Goal: Task Accomplishment & Management: Manage account settings

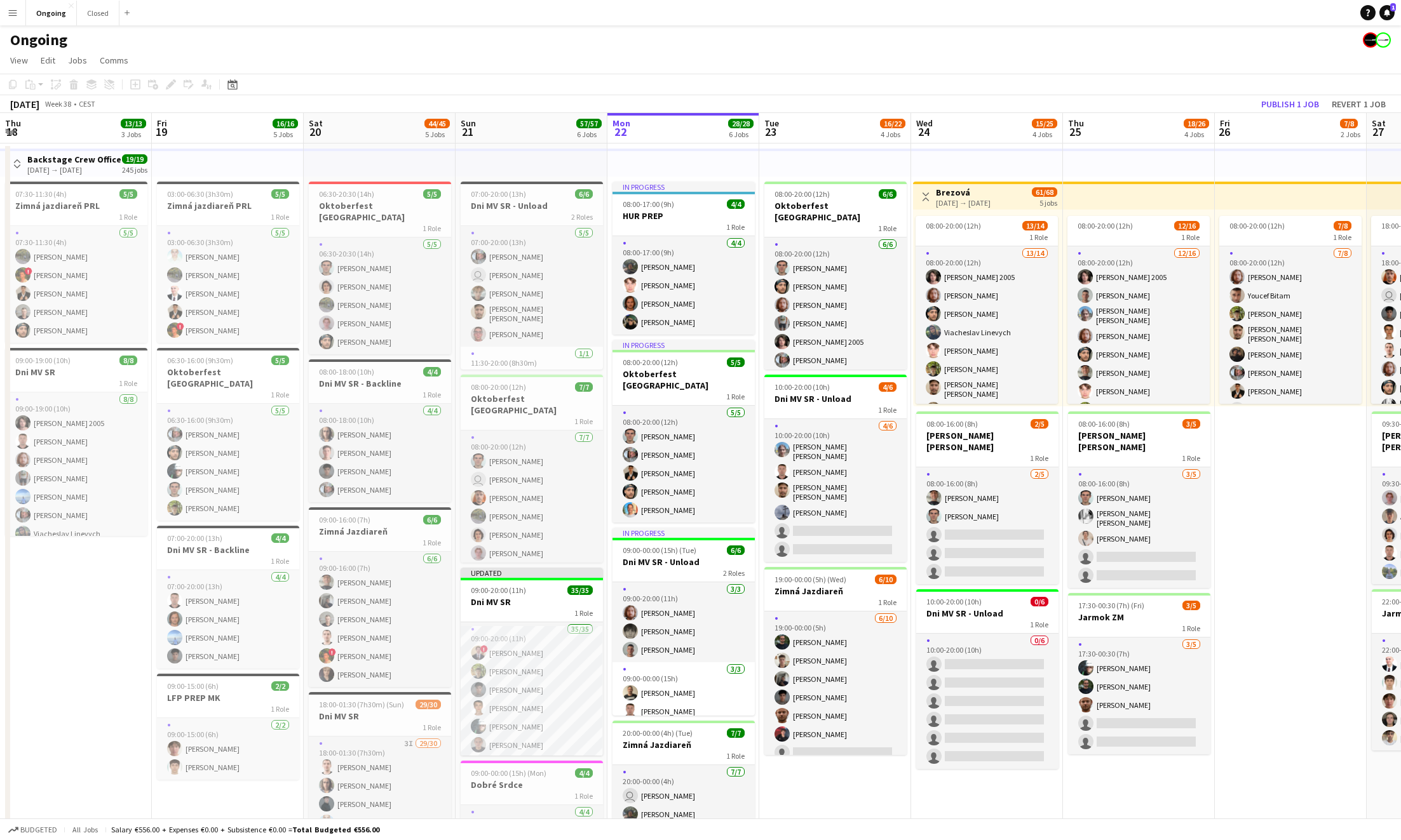
scroll to position [0, 269]
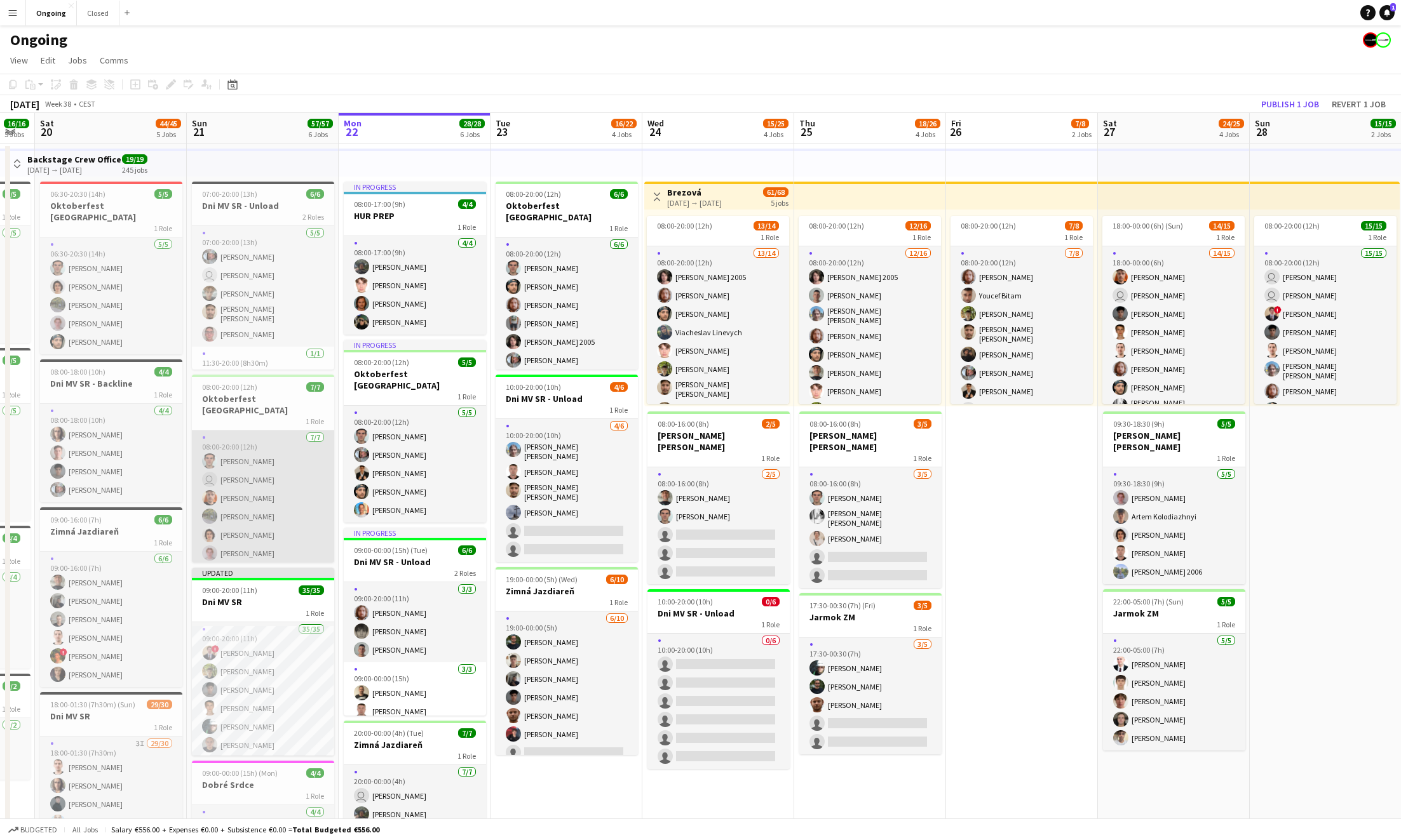
click at [262, 458] on app-card-role "[DATE] 08:00-20:00 (12h) [PERSON_NAME] user [PERSON_NAME] [PERSON_NAME] [PERSON…" at bounding box center [263, 507] width 142 height 153
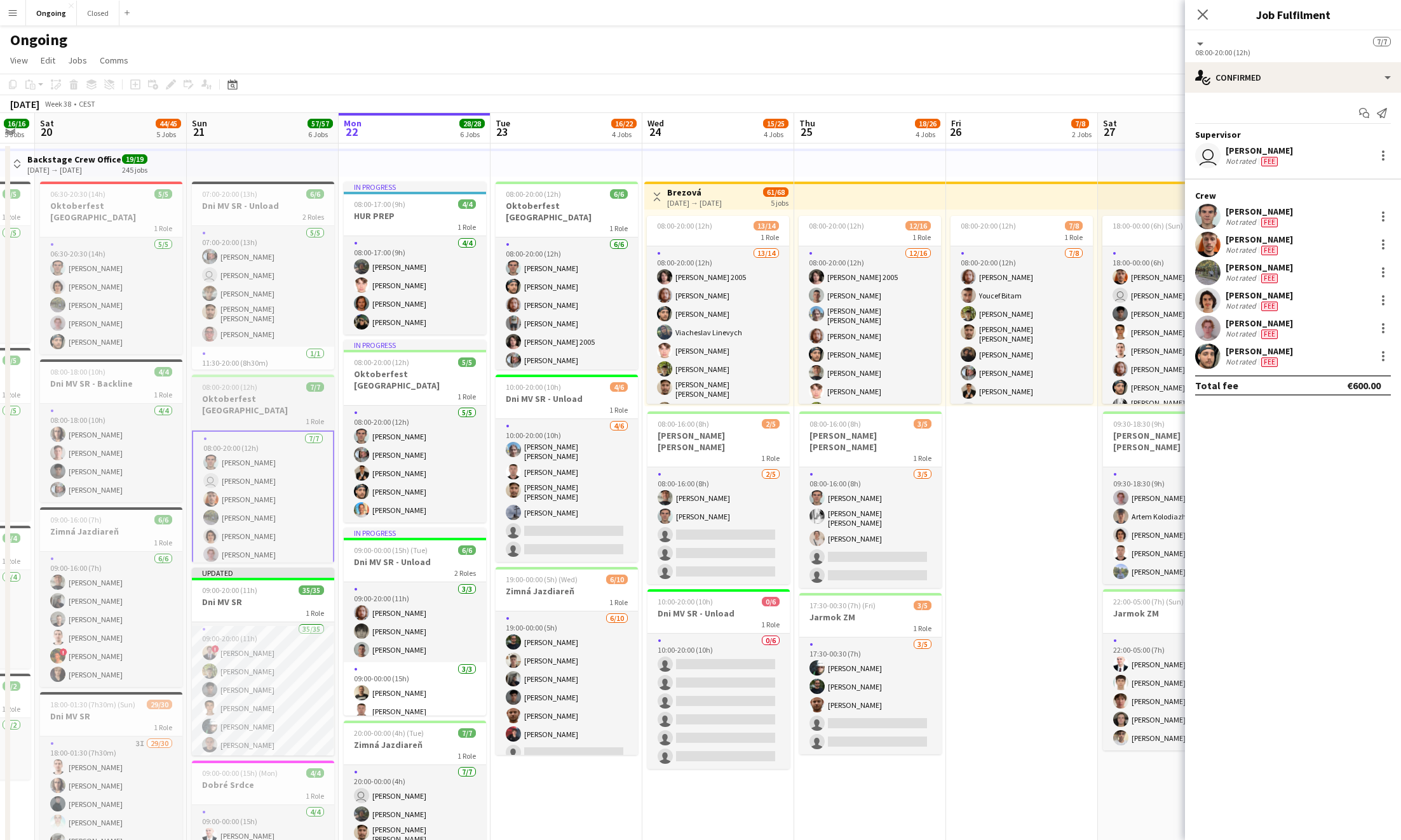
click at [264, 416] on div "1 Role" at bounding box center [263, 421] width 142 height 10
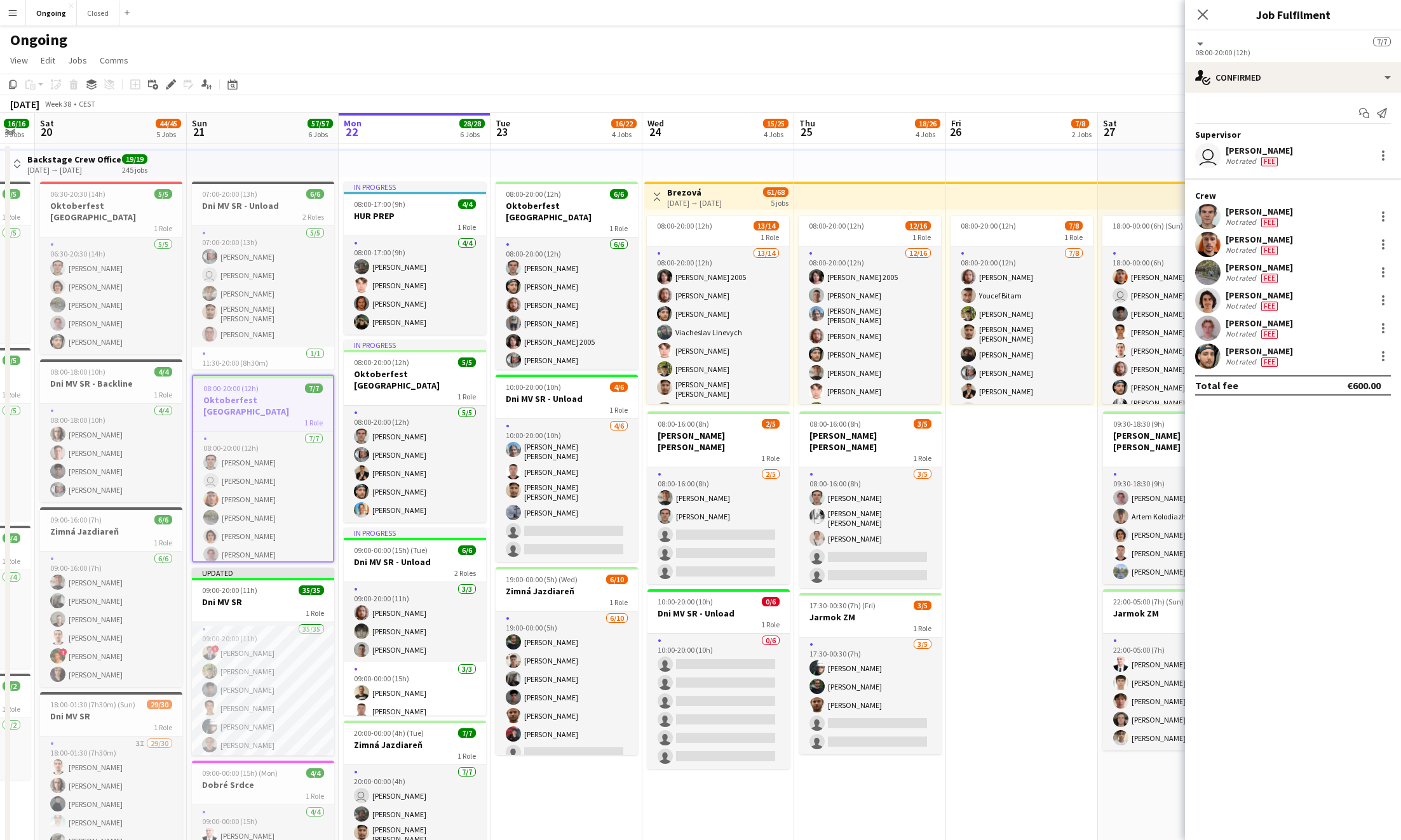
click at [15, 13] on app-icon "Menu" at bounding box center [13, 13] width 10 height 10
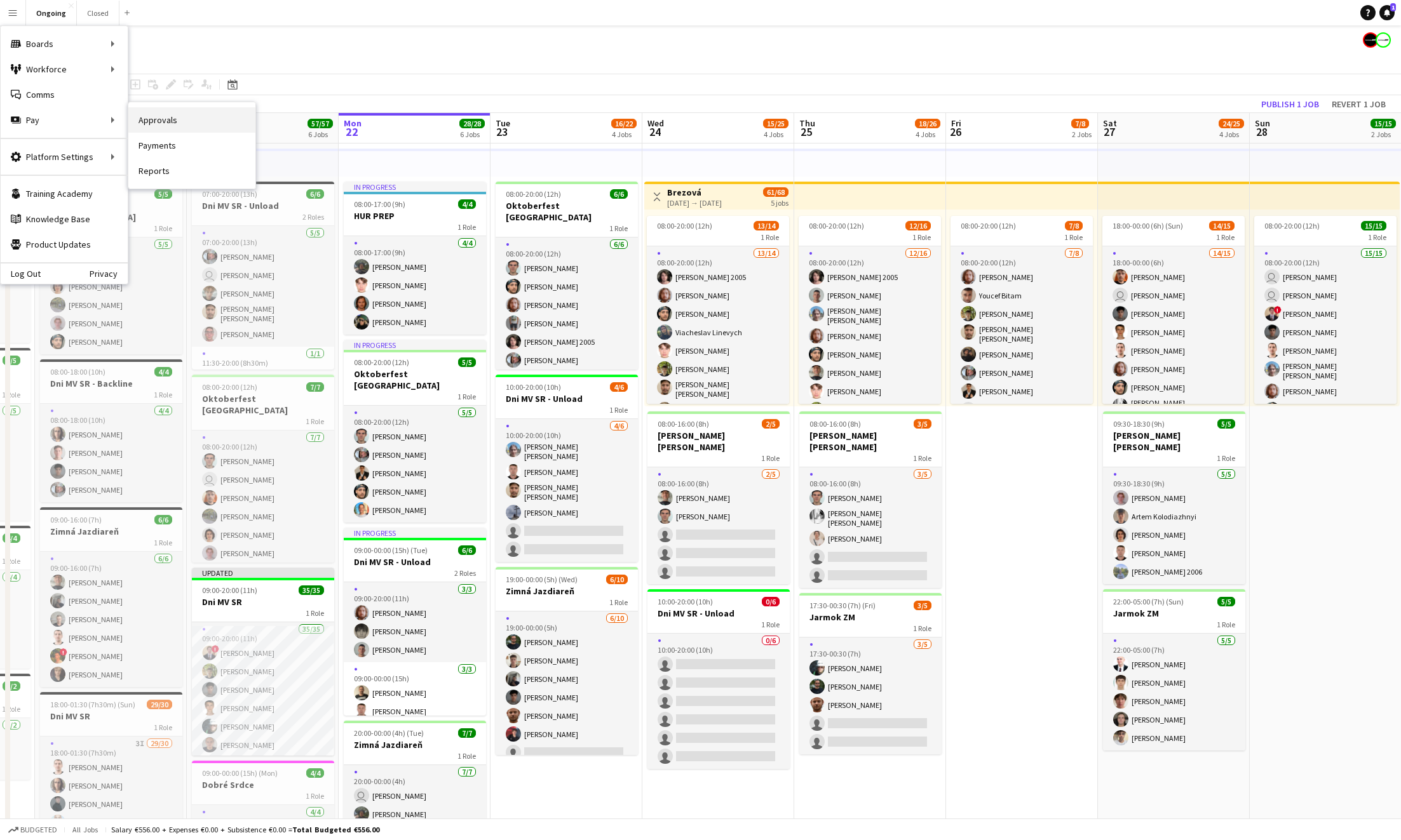
click at [160, 115] on link "Approvals" at bounding box center [192, 121] width 128 height 26
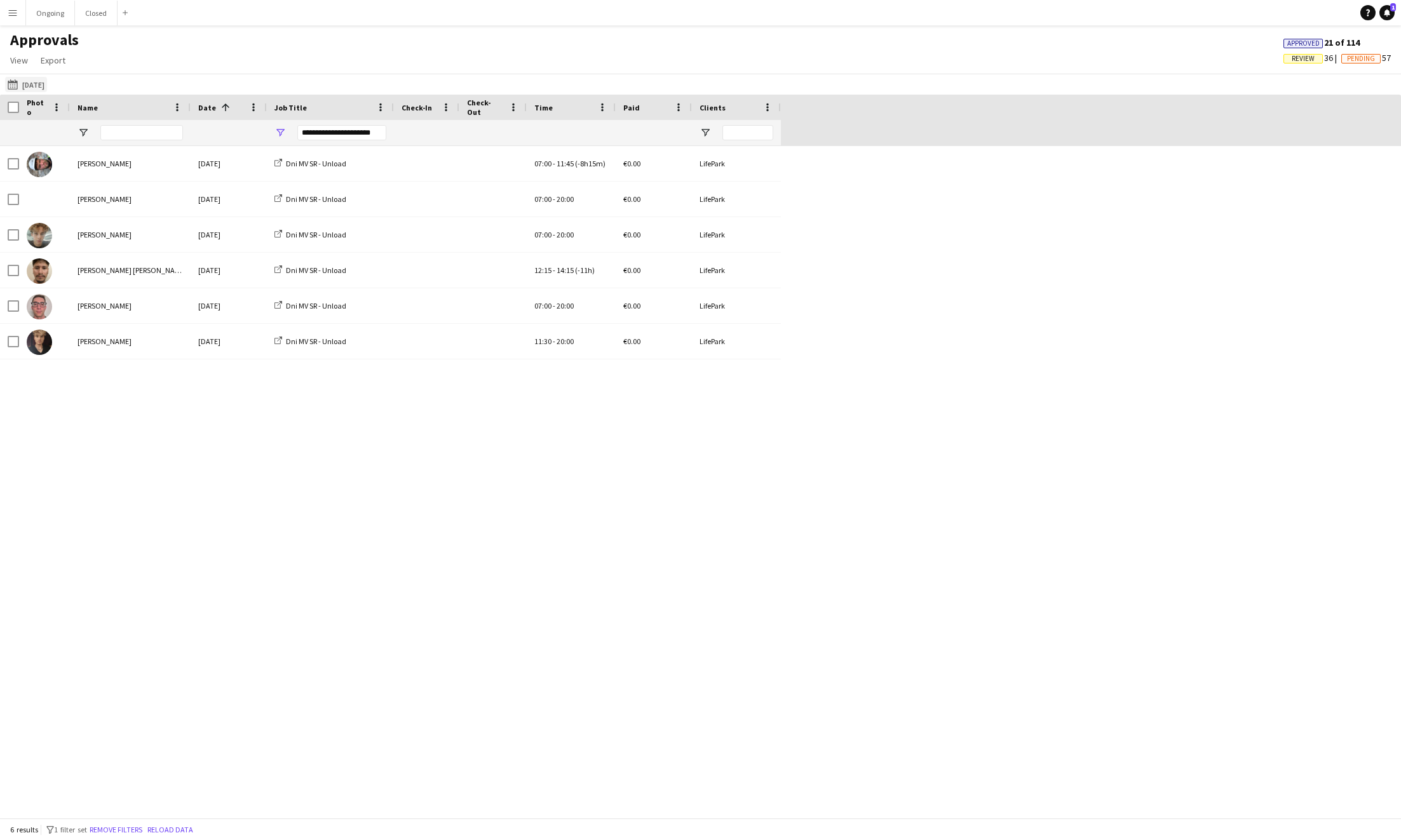
click at [47, 88] on button "[DATE] [DATE]" at bounding box center [26, 84] width 42 height 15
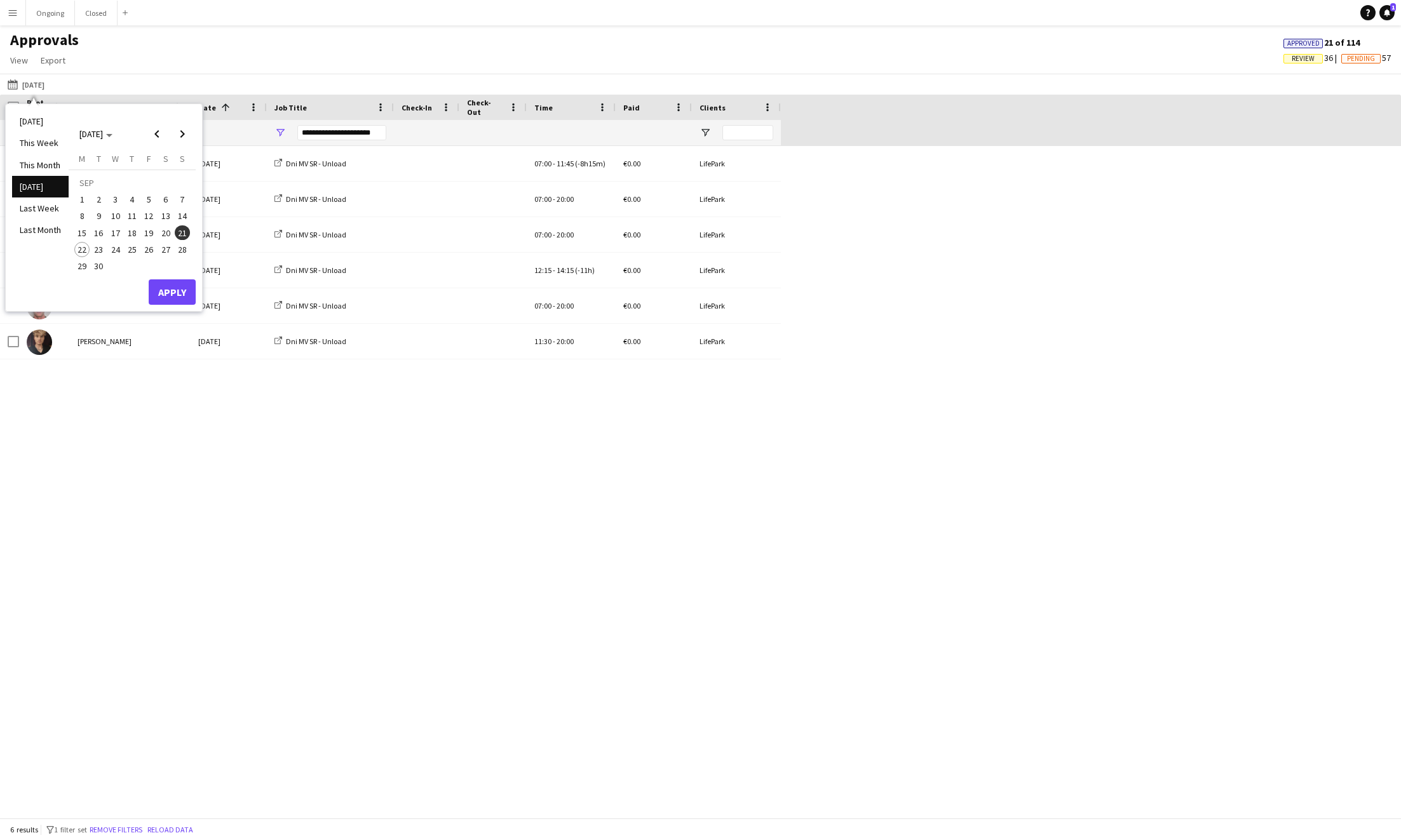
click at [184, 234] on span "21" at bounding box center [182, 232] width 15 height 15
click at [180, 228] on span "21" at bounding box center [182, 232] width 15 height 15
click at [180, 287] on button "Apply" at bounding box center [172, 293] width 47 height 26
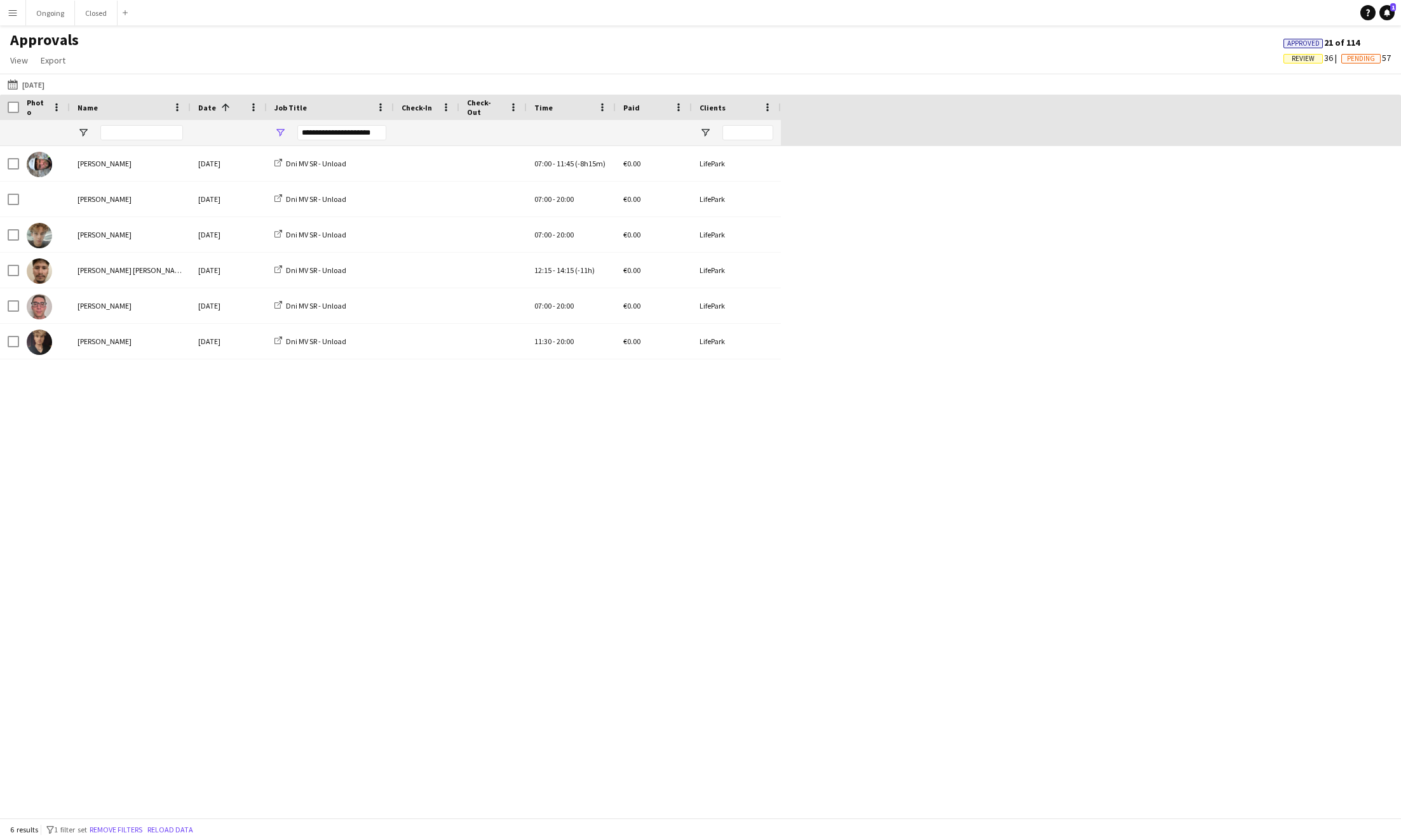
click at [360, 129] on div "**********" at bounding box center [342, 132] width 89 height 15
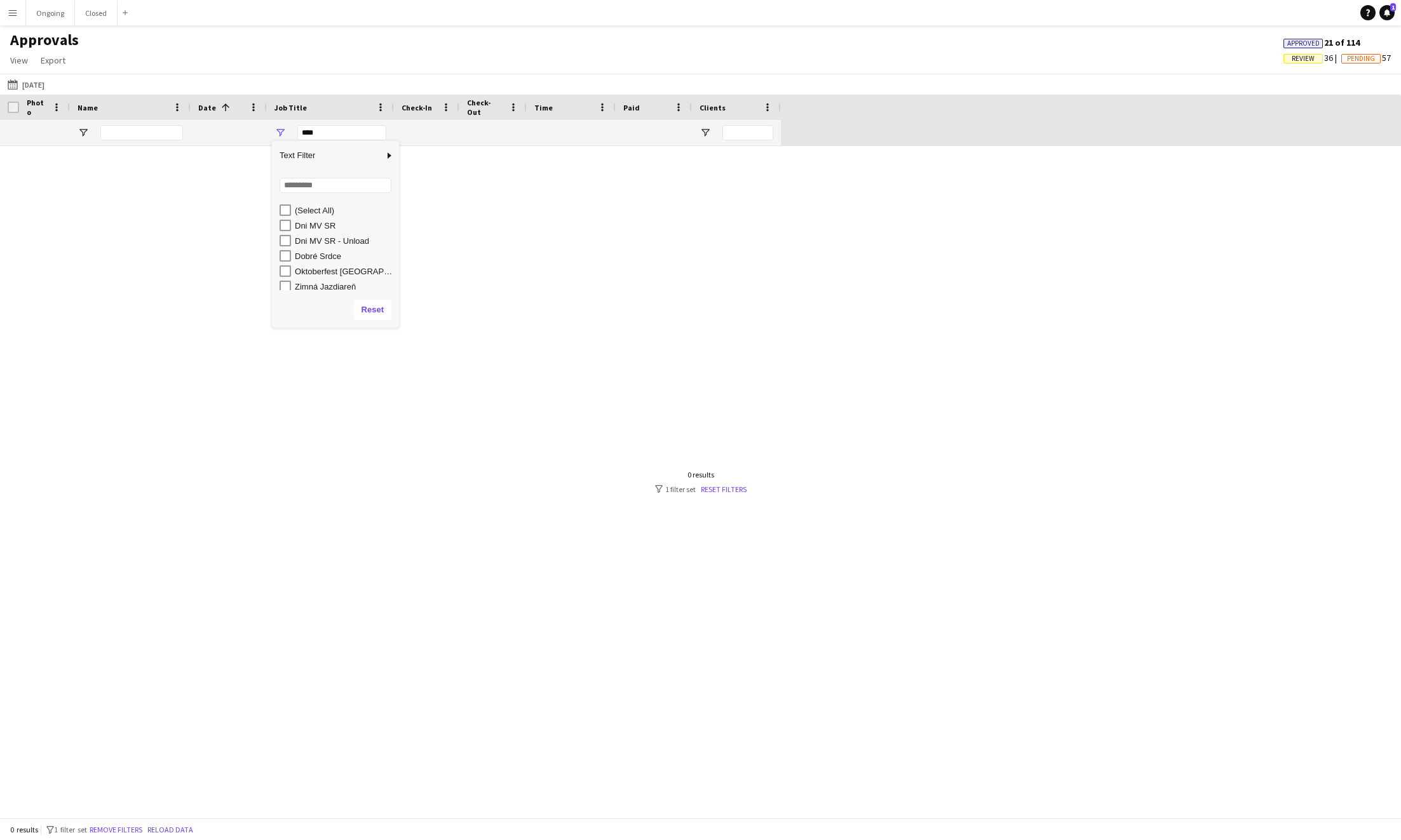
type input "**********"
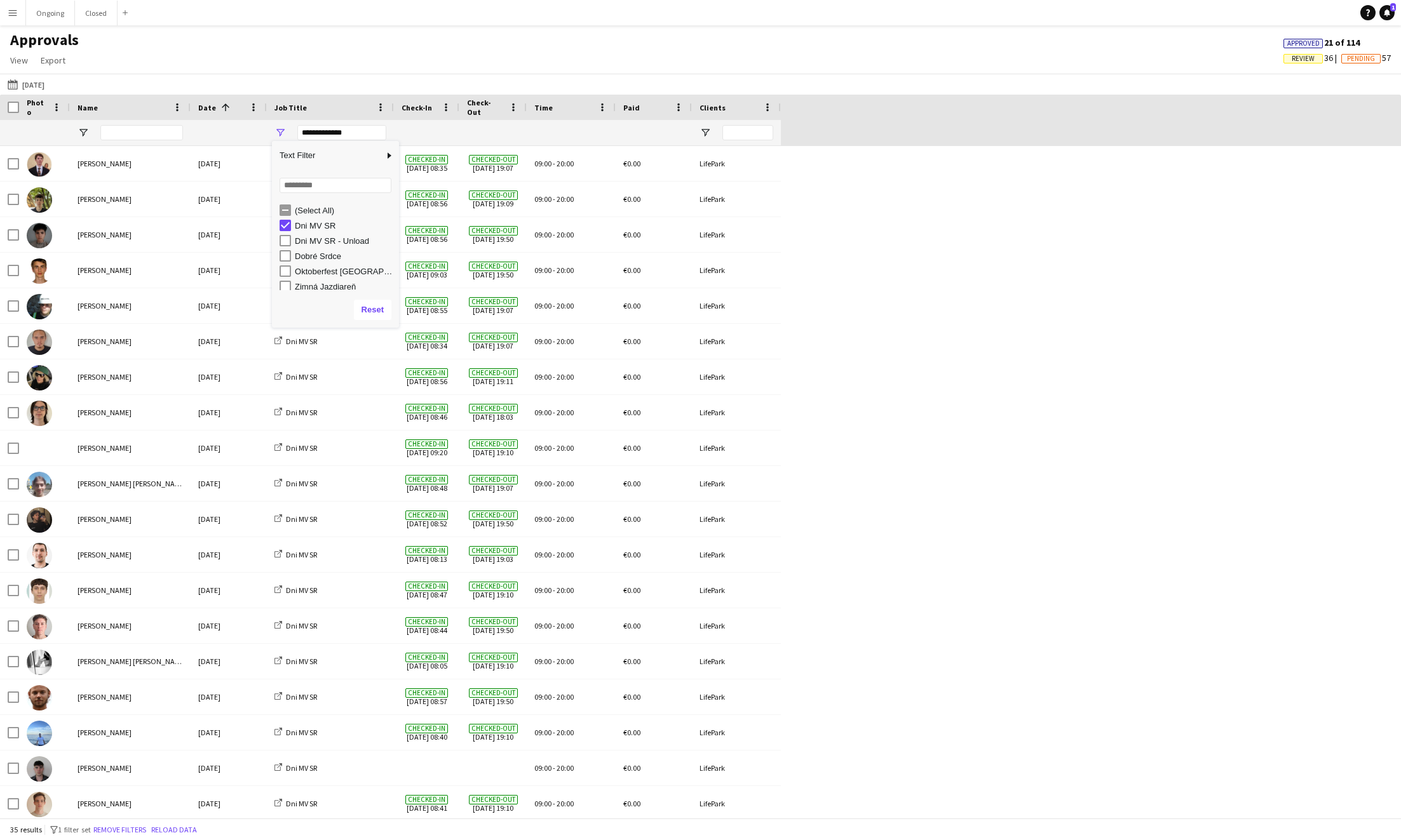
click at [839, 398] on div "[PERSON_NAME][DATE] Dni [PERSON_NAME] Checked-in [DATE] 08:35 Checked-out [DATE…" at bounding box center [700, 768] width 1401 height 1244
click at [22, 59] on span "View" at bounding box center [19, 60] width 18 height 12
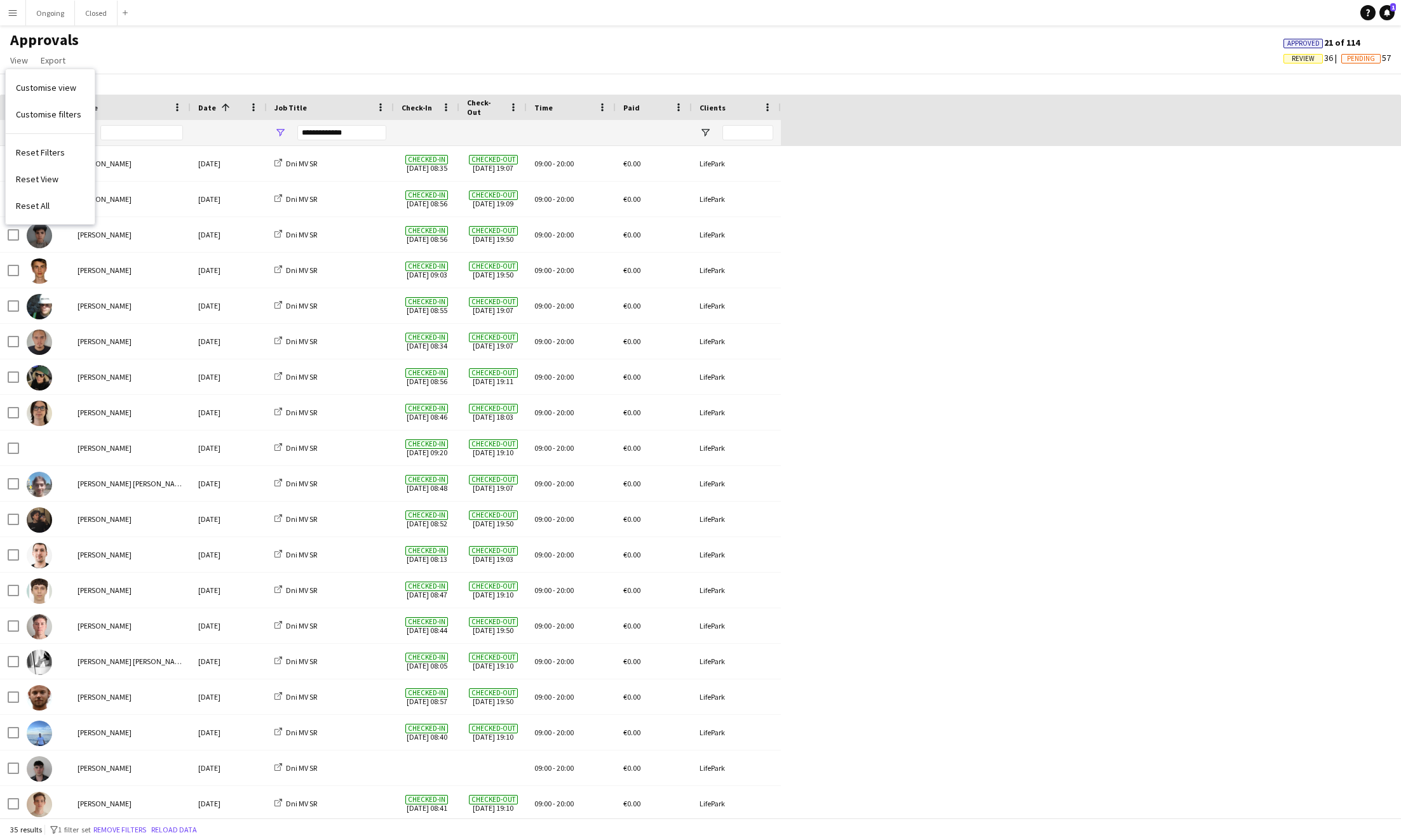
click at [148, 42] on div "Approvals View Customise view Customise filters Reset Filters Reset View Reset …" at bounding box center [700, 52] width 1401 height 43
click at [57, 12] on button "Ongoing Close" at bounding box center [49, 13] width 48 height 25
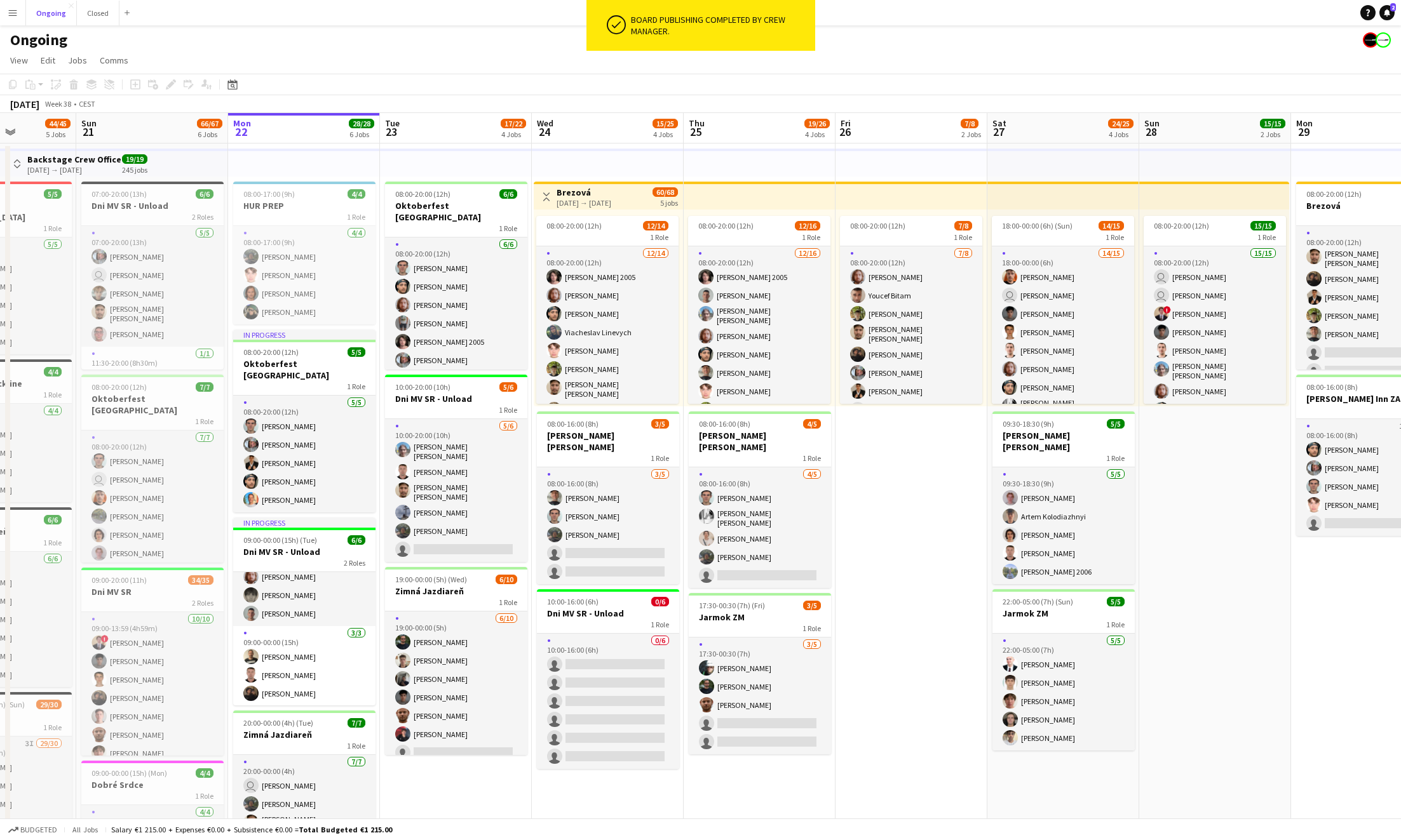
scroll to position [0, 378]
